Goal: Task Accomplishment & Management: Manage account settings

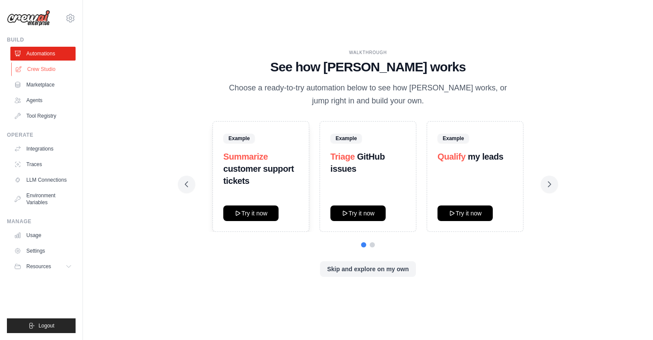
click at [52, 74] on link "Crew Studio" at bounding box center [43, 69] width 65 height 14
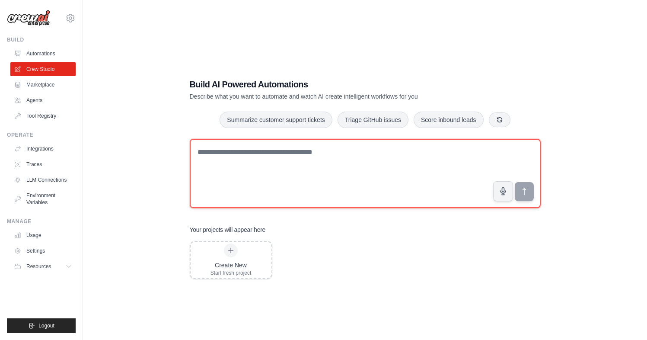
click at [225, 170] on textarea at bounding box center [365, 173] width 351 height 69
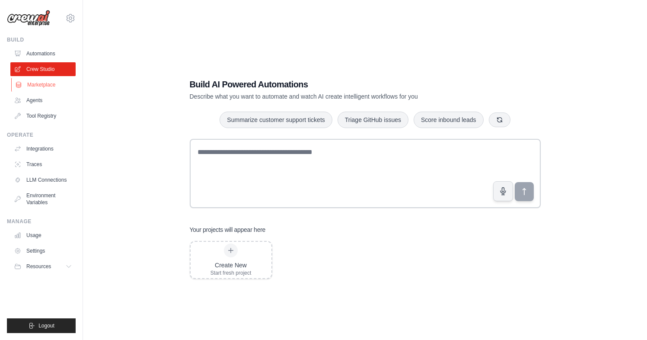
click at [63, 82] on link "Marketplace" at bounding box center [43, 85] width 65 height 14
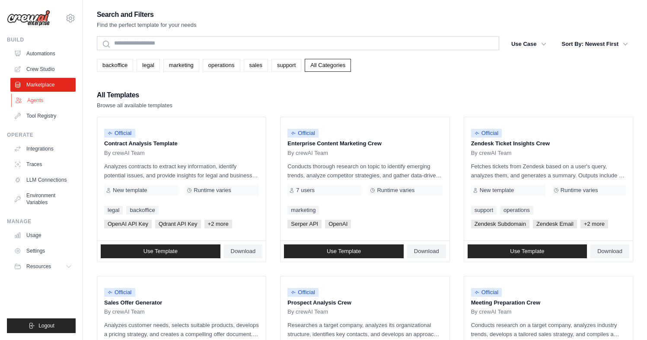
click at [32, 103] on link "Agents" at bounding box center [43, 100] width 65 height 14
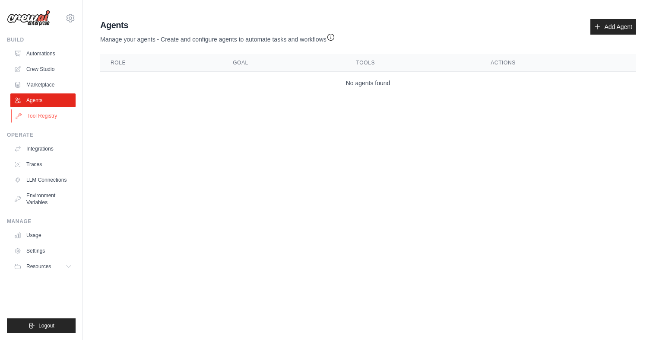
click at [57, 117] on link "Tool Registry" at bounding box center [43, 116] width 65 height 14
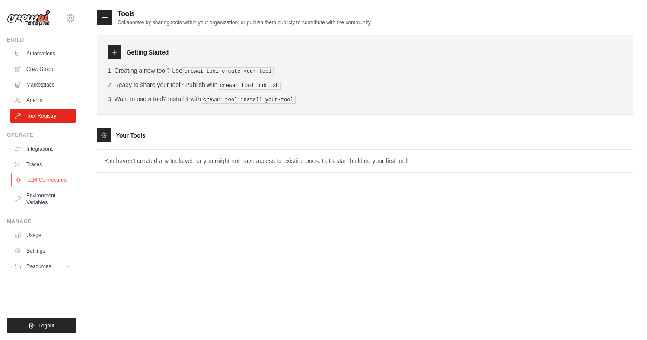
click at [41, 179] on link "LLM Connections" at bounding box center [43, 180] width 65 height 14
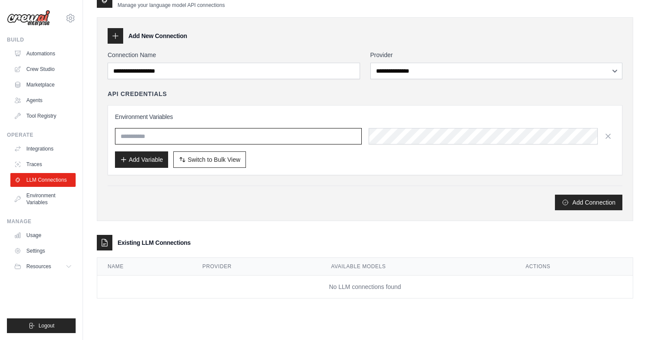
scroll to position [17, 0]
click at [61, 194] on link "Environment Variables" at bounding box center [43, 198] width 65 height 21
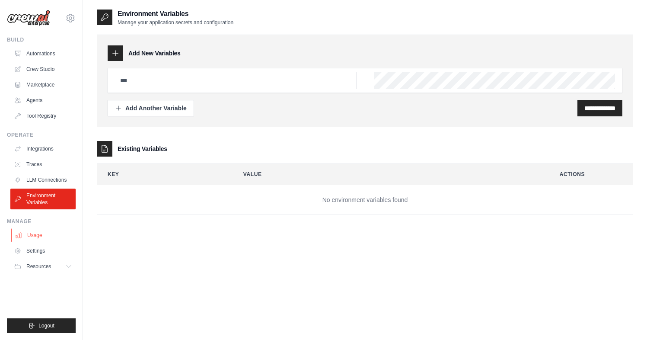
click at [42, 236] on link "Usage" at bounding box center [43, 235] width 65 height 14
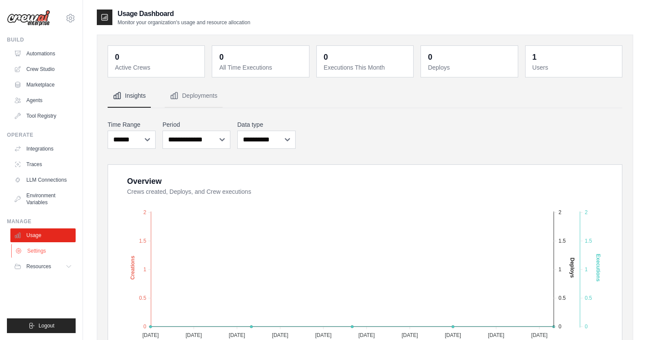
click at [38, 252] on link "Settings" at bounding box center [43, 251] width 65 height 14
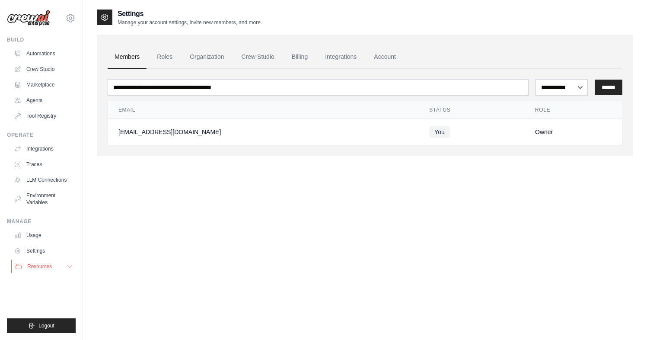
click at [39, 264] on span "Resources" at bounding box center [39, 266] width 25 height 7
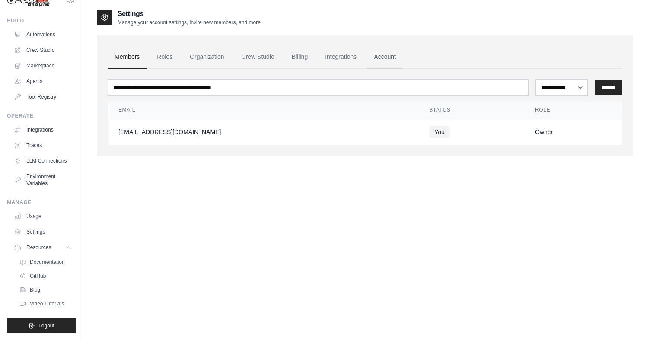
click at [387, 57] on link "Account" at bounding box center [385, 56] width 36 height 23
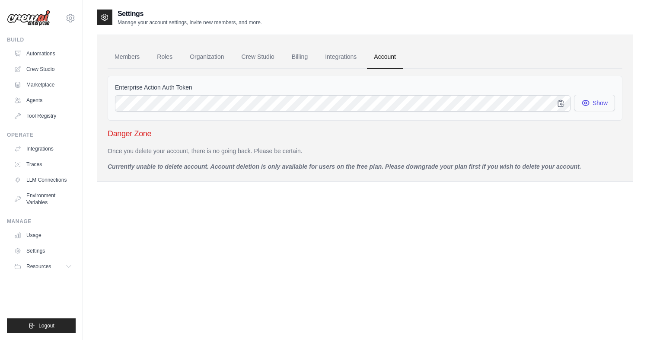
click at [590, 103] on button "Show" at bounding box center [594, 103] width 41 height 16
click at [335, 59] on link "Integrations" at bounding box center [340, 56] width 45 height 23
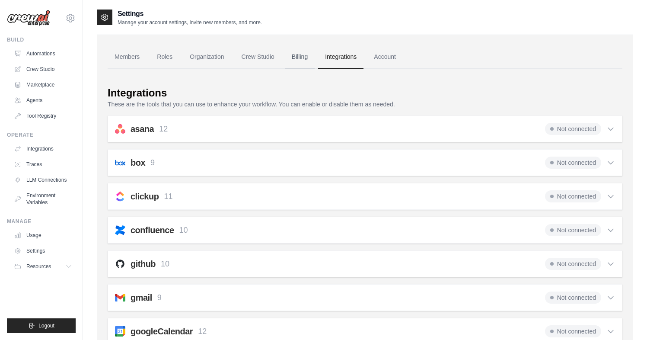
click at [308, 59] on link "Billing" at bounding box center [300, 56] width 30 height 23
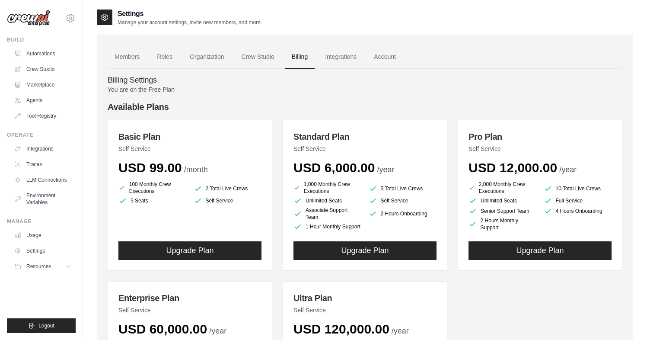
click at [356, 103] on h4 "Available Plans" at bounding box center [365, 107] width 515 height 12
click at [266, 60] on link "Crew Studio" at bounding box center [258, 56] width 47 height 23
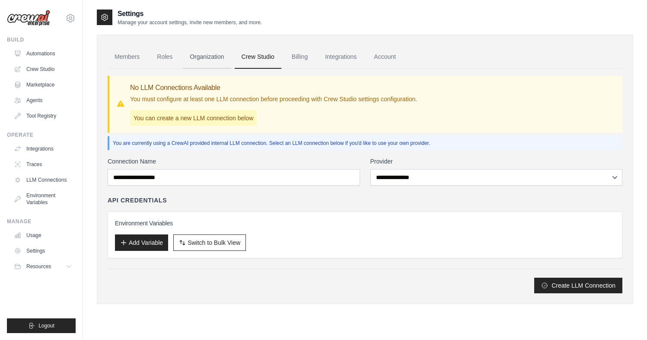
click at [206, 55] on link "Organization" at bounding box center [207, 56] width 48 height 23
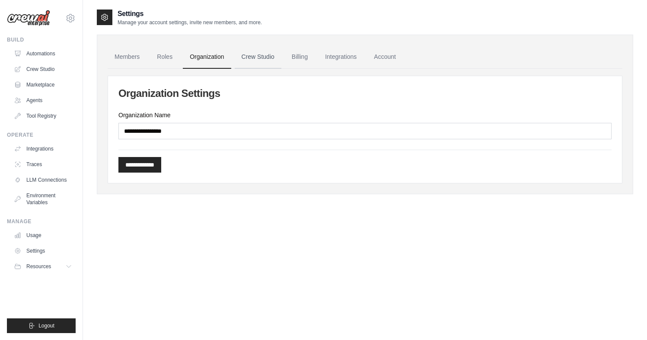
click at [243, 57] on link "Crew Studio" at bounding box center [258, 56] width 47 height 23
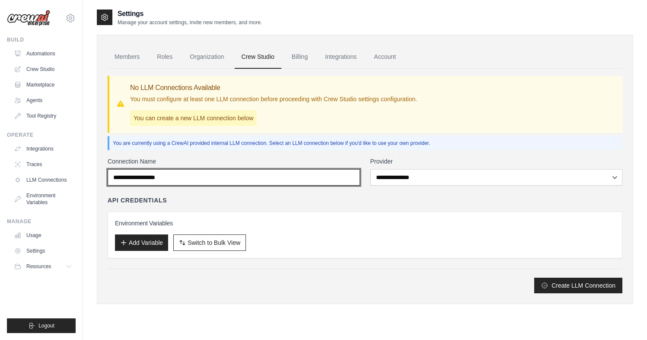
click at [202, 178] on input "Connection Name" at bounding box center [234, 177] width 252 height 16
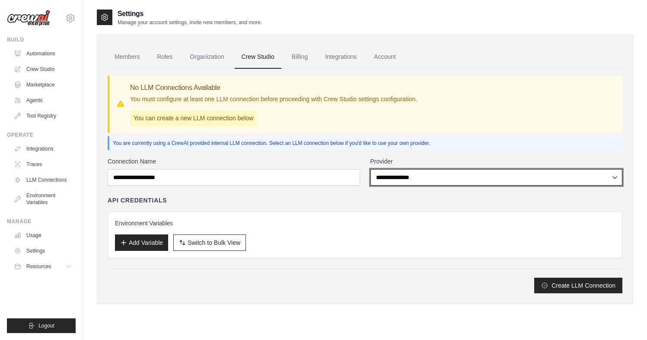
select select "******"
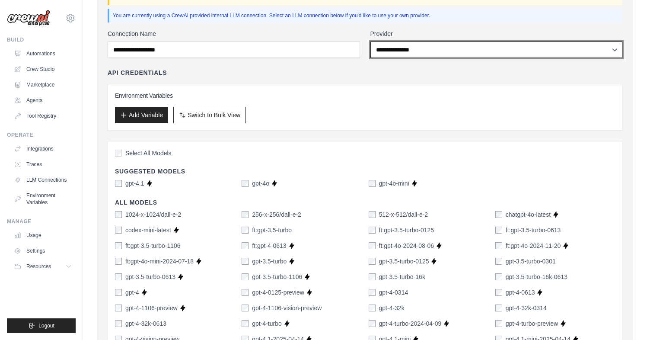
scroll to position [17, 0]
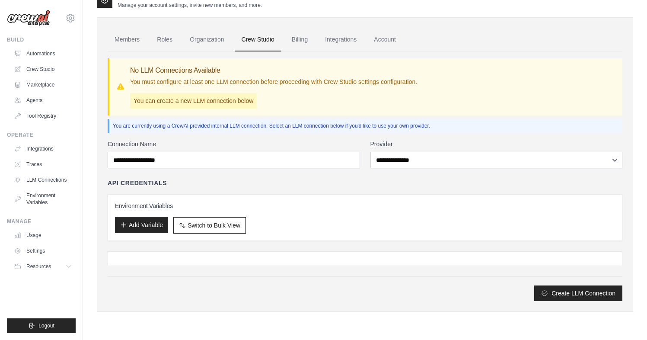
click at [123, 220] on button "Add Variable" at bounding box center [141, 224] width 53 height 16
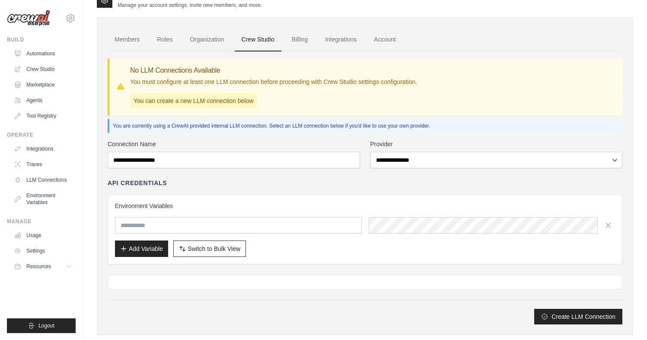
click at [172, 229] on input "text" at bounding box center [238, 225] width 247 height 16
click at [608, 227] on icon "button" at bounding box center [608, 224] width 9 height 9
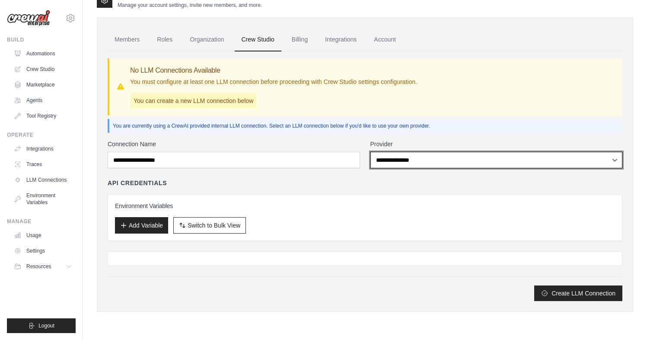
select select "******"
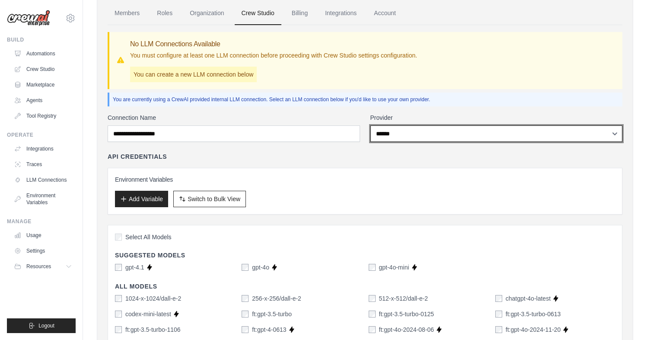
scroll to position [9, 0]
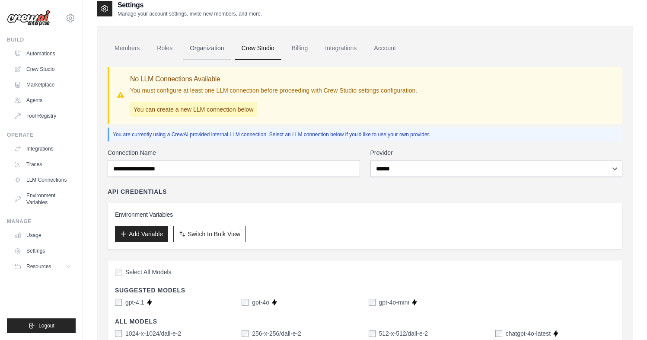
click at [197, 50] on link "Organization" at bounding box center [207, 48] width 48 height 23
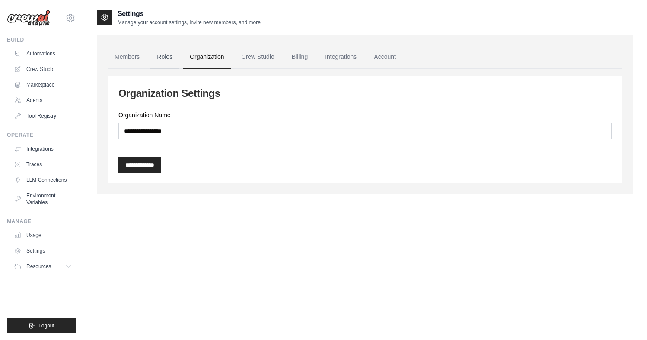
click at [165, 59] on link "Roles" at bounding box center [164, 56] width 29 height 23
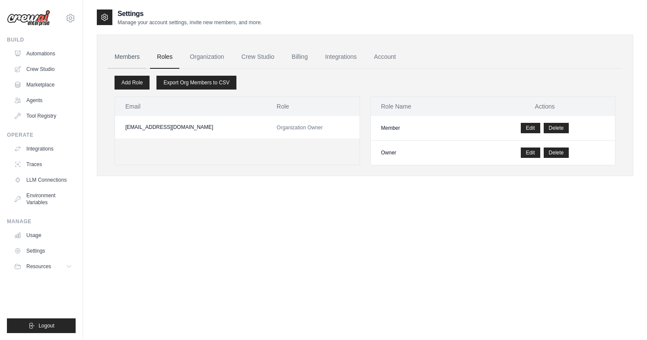
click at [141, 58] on link "Members" at bounding box center [127, 56] width 39 height 23
